Goal: Entertainment & Leisure: Consume media (video, audio)

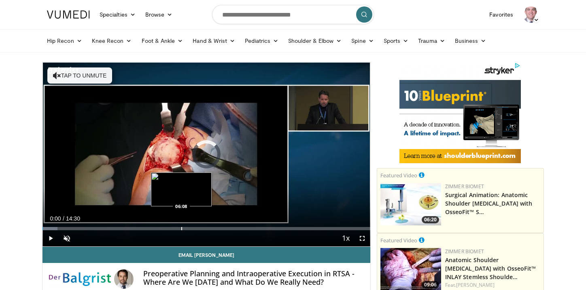
click at [181, 227] on div "Loaded : 4.55% 00:00 06:08" at bounding box center [206, 227] width 328 height 8
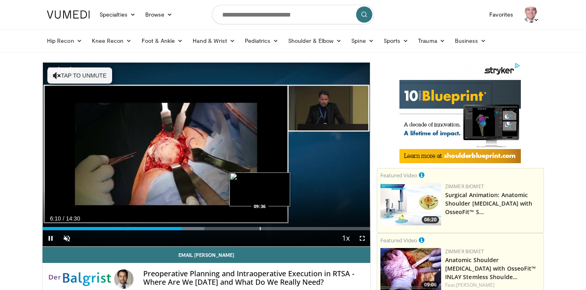
click at [260, 227] on div "Progress Bar" at bounding box center [260, 228] width 1 height 3
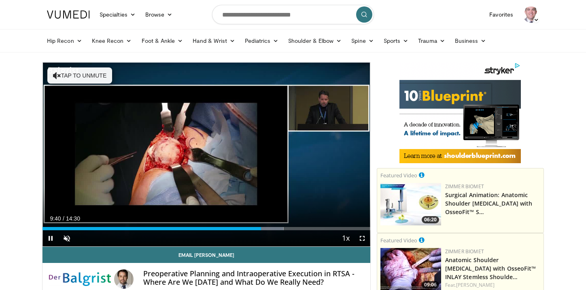
click at [289, 231] on div "Current Time 9:40 / Duration 14:30 Pause Skip Backward Skip Forward Unmute Load…" at bounding box center [206, 239] width 328 height 16
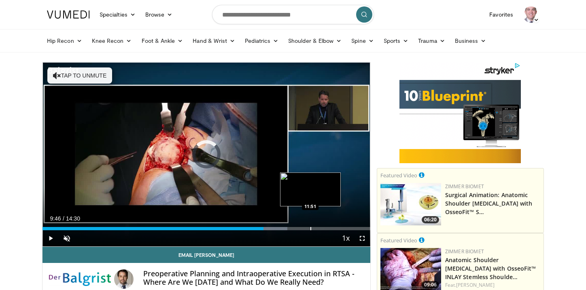
click at [310, 230] on div "Progress Bar" at bounding box center [310, 228] width 1 height 3
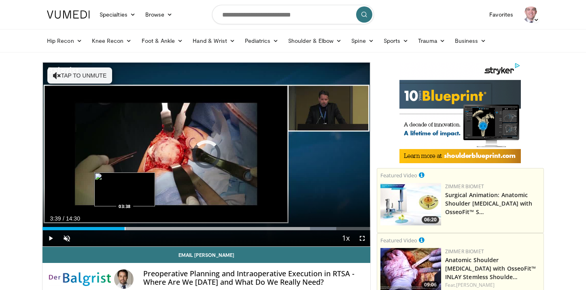
click at [125, 230] on div "Progress Bar" at bounding box center [125, 228] width 1 height 3
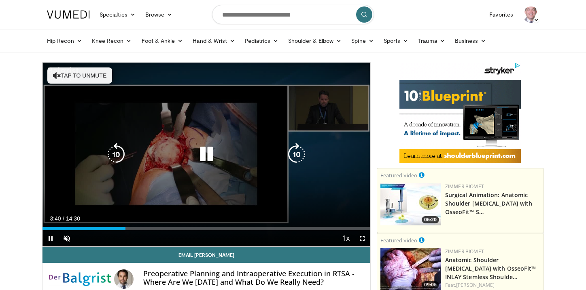
click at [200, 222] on video-js "**********" at bounding box center [206, 155] width 328 height 184
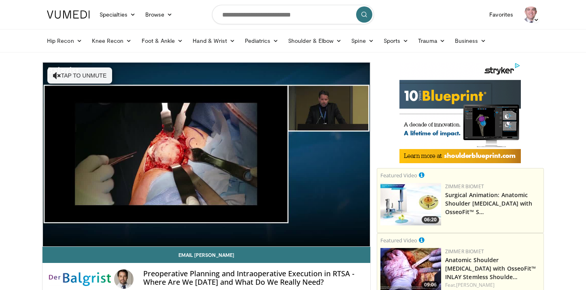
click at [201, 229] on video-js "**********" at bounding box center [206, 155] width 328 height 184
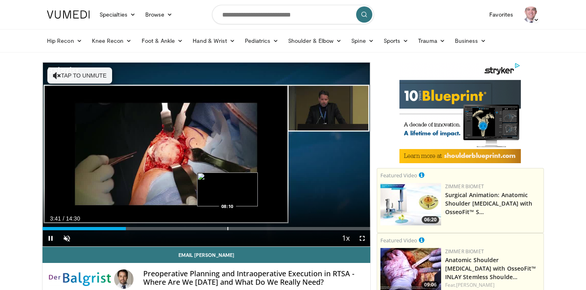
click at [227, 223] on div "Loaded : 25.28% 03:41 08:10" at bounding box center [206, 227] width 328 height 8
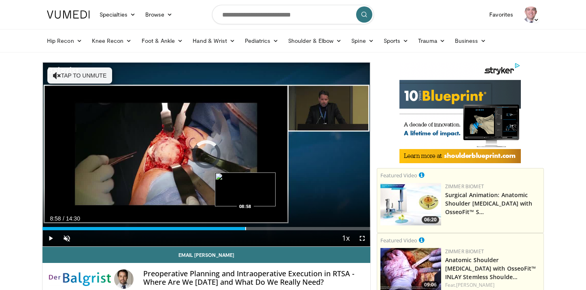
click at [245, 230] on div "Progress Bar" at bounding box center [245, 228] width 1 height 3
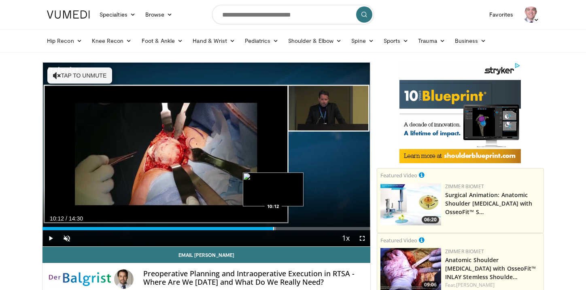
click at [273, 230] on div "Progress Bar" at bounding box center [273, 228] width 1 height 3
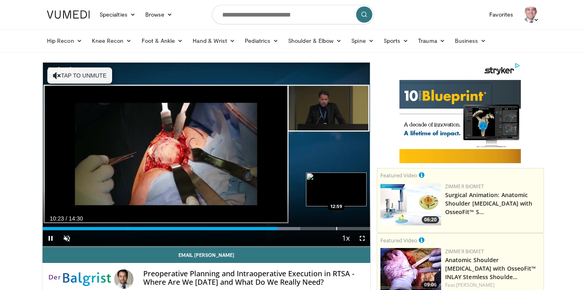
click at [337, 228] on div "Progress Bar" at bounding box center [336, 228] width 1 height 3
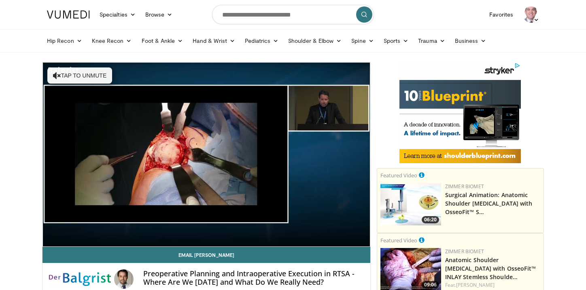
click at [351, 227] on video-js "**********" at bounding box center [206, 155] width 328 height 184
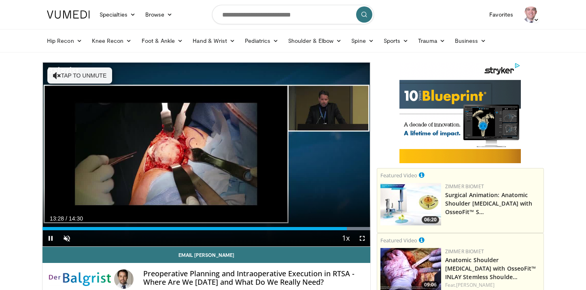
click at [192, 231] on div "Current Time 13:28 / Duration 14:30 Pause Skip Backward Skip Forward Unmute Loa…" at bounding box center [206, 239] width 328 height 16
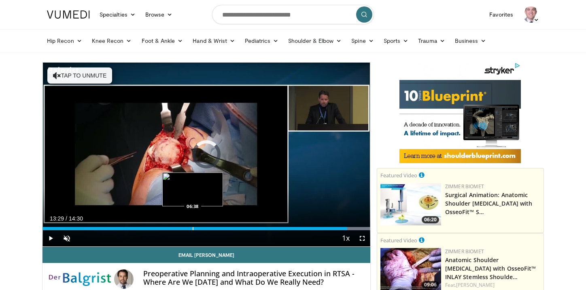
click at [193, 227] on div "Progress Bar" at bounding box center [193, 228] width 1 height 3
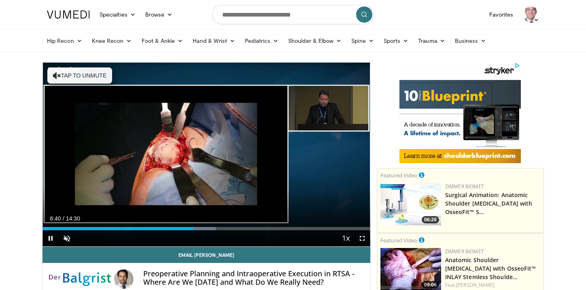
click at [255, 232] on div "Current Time 6:40 / Duration 14:30 Pause Skip Backward Skip Forward Unmute Load…" at bounding box center [206, 239] width 328 height 16
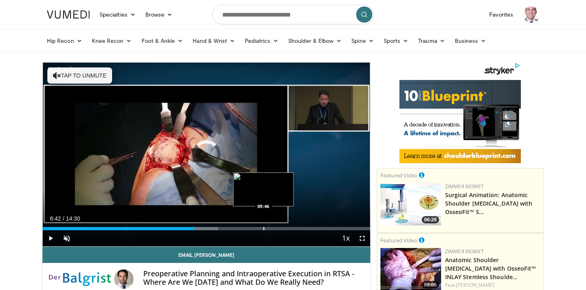
click at [263, 229] on div "Progress Bar" at bounding box center [263, 228] width 1 height 3
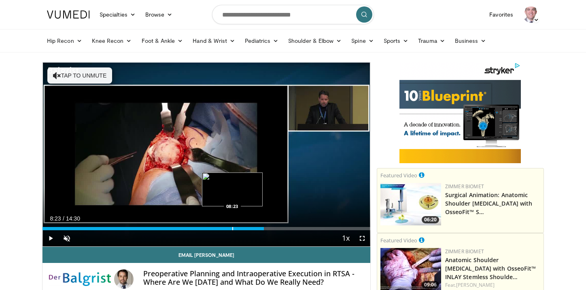
click at [232, 227] on div "Progress Bar" at bounding box center [232, 228] width 1 height 3
